Goal: Find specific page/section

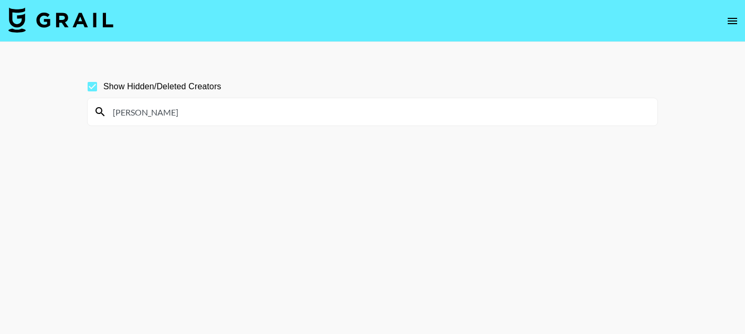
click at [140, 112] on input "[PERSON_NAME]" at bounding box center [379, 111] width 545 height 17
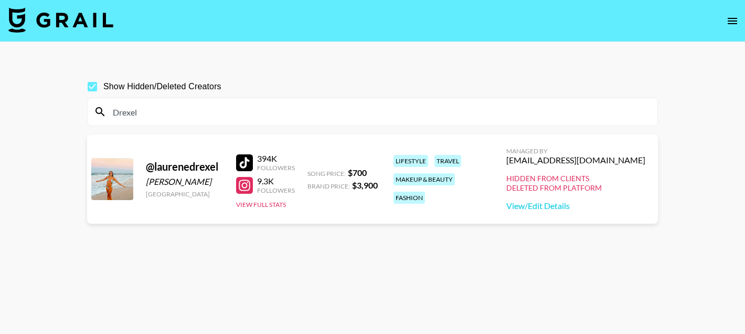
click at [144, 108] on input "Drexel" at bounding box center [379, 111] width 545 height 17
paste input "tanyareyes"
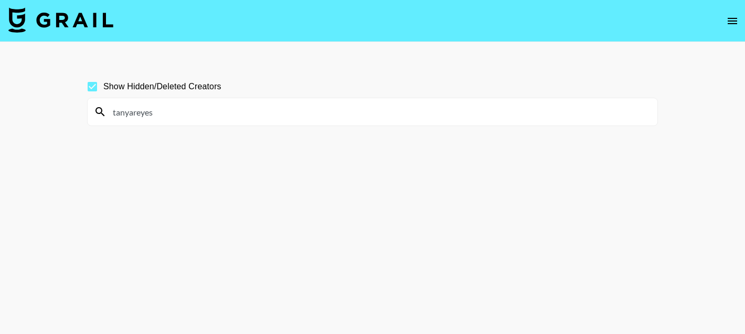
click at [132, 111] on input "tanyareyes" at bounding box center [379, 111] width 545 height 17
drag, startPoint x: 132, startPoint y: 111, endPoint x: 114, endPoint y: 111, distance: 18.4
click at [114, 111] on input "[PERSON_NAME]" at bounding box center [379, 111] width 545 height 17
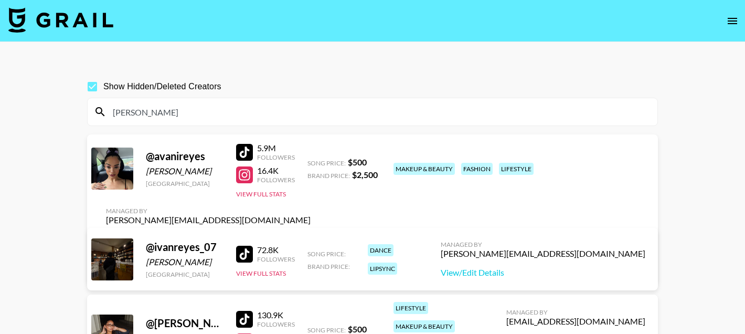
click at [114, 114] on input "[PERSON_NAME]" at bounding box center [379, 111] width 545 height 17
paste input "gertienazaroff"
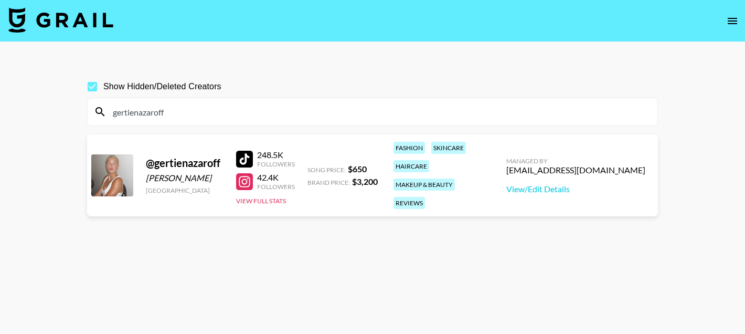
type input "gertienazaroff"
click at [249, 151] on div at bounding box center [244, 159] width 17 height 17
